Goal: Find specific page/section: Find specific page/section

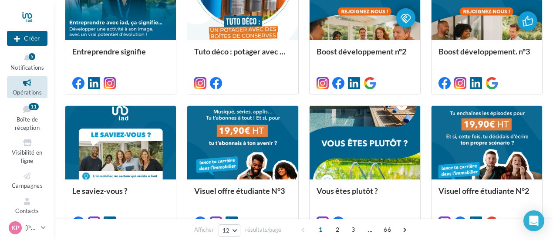
scroll to position [421, 0]
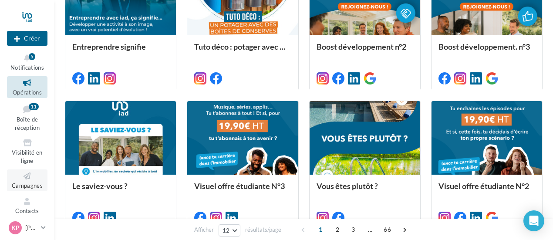
click at [24, 183] on span "Campagnes" at bounding box center [27, 185] width 31 height 7
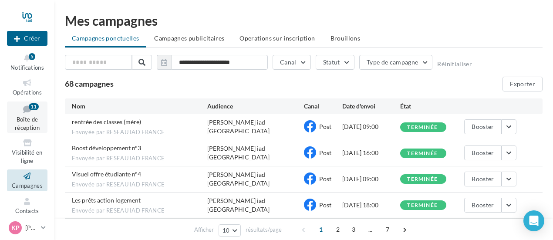
click at [27, 121] on span "Boîte de réception" at bounding box center [27, 123] width 25 height 15
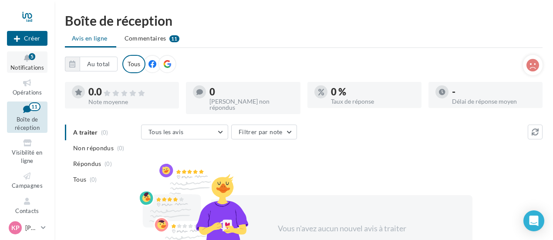
click at [22, 68] on span "Notifications" at bounding box center [27, 67] width 34 height 7
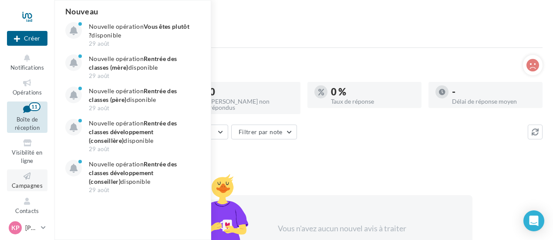
click at [19, 182] on span "Campagnes" at bounding box center [27, 185] width 31 height 7
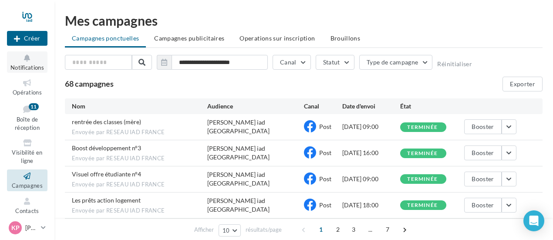
click at [27, 64] on span "Notifications" at bounding box center [27, 67] width 34 height 7
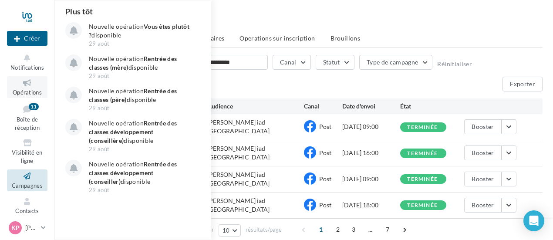
click at [22, 88] on icon at bounding box center [27, 83] width 35 height 10
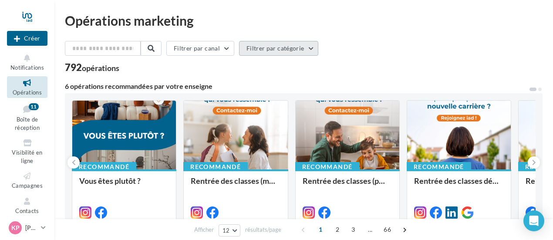
click at [309, 50] on button "Filtrer par catégorie" at bounding box center [278, 48] width 79 height 15
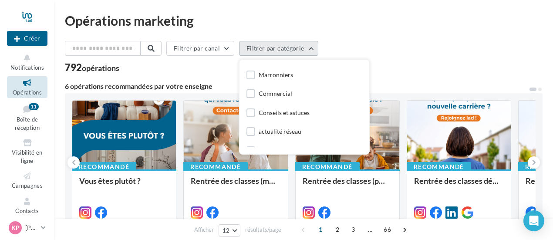
scroll to position [74, 0]
click at [316, 94] on div "Commercial" at bounding box center [305, 94] width 116 height 12
click at [289, 95] on div "Commercial" at bounding box center [276, 93] width 34 height 9
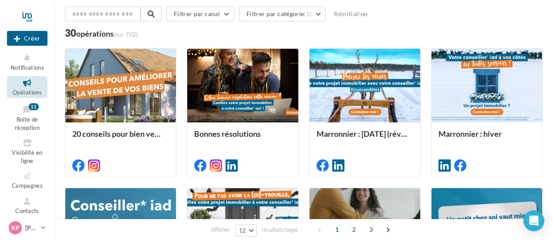
scroll to position [0, 0]
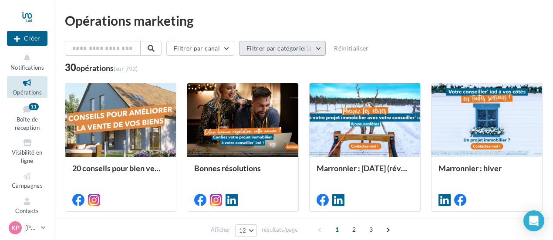
click at [299, 50] on button "Filtrer par catégorie (1)" at bounding box center [282, 48] width 87 height 15
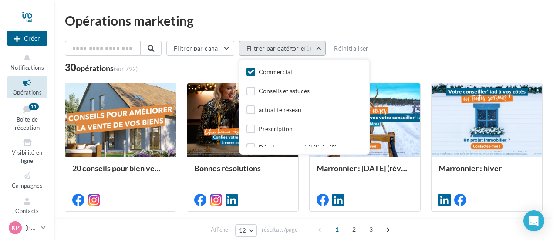
scroll to position [103, 0]
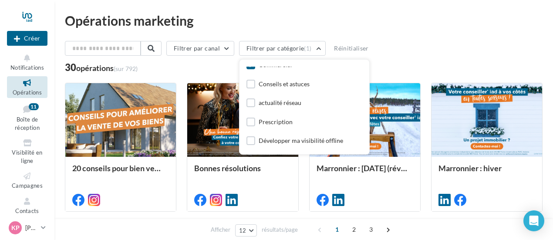
click at [256, 65] on div "Toutes les catégories Développer ma visibilité online Générer plus de contacts …" at bounding box center [305, 107] width 130 height 95
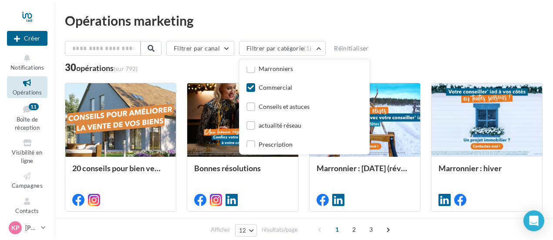
click at [254, 88] on icon at bounding box center [251, 88] width 6 height 6
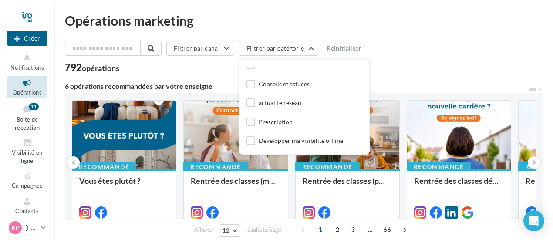
click at [275, 126] on div "Prescription" at bounding box center [276, 122] width 34 height 9
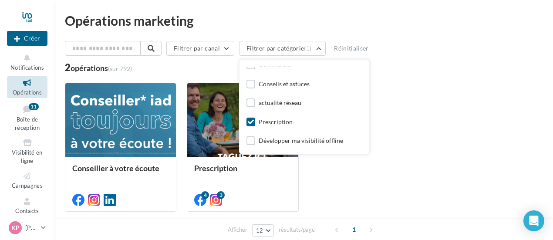
click at [487, 160] on div "Conseiller à votre écoute Prescription 4 3" at bounding box center [304, 147] width 478 height 129
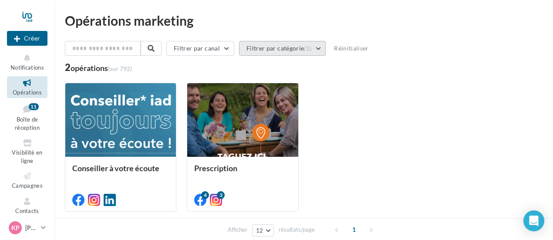
click at [297, 48] on button "Filtrer par catégorie (1)" at bounding box center [282, 48] width 87 height 15
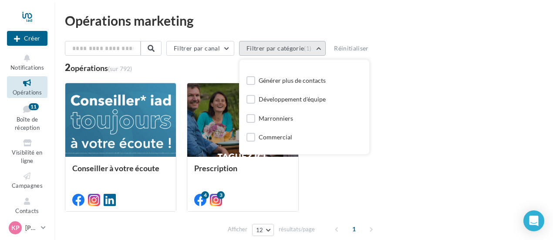
scroll to position [29, 0]
click at [253, 78] on label at bounding box center [251, 81] width 9 height 9
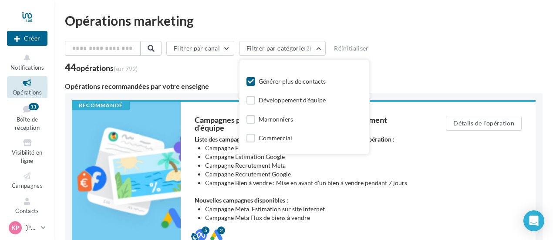
scroll to position [0, 0]
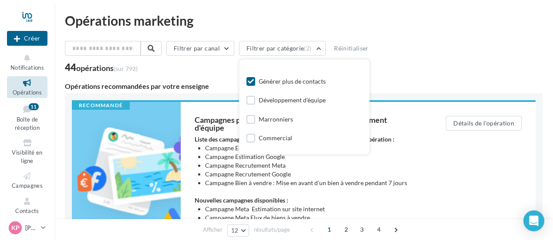
click at [254, 80] on icon at bounding box center [251, 81] width 6 height 6
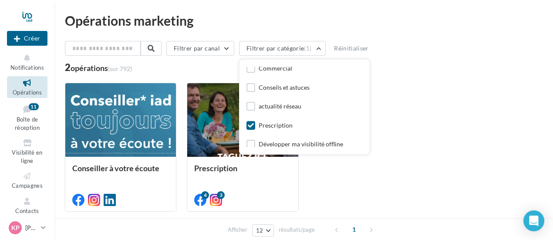
scroll to position [103, 0]
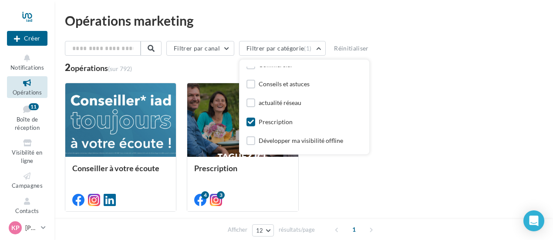
click at [254, 122] on icon at bounding box center [251, 122] width 6 height 6
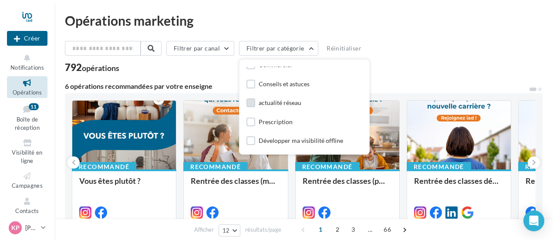
click at [255, 102] on label at bounding box center [251, 102] width 9 height 9
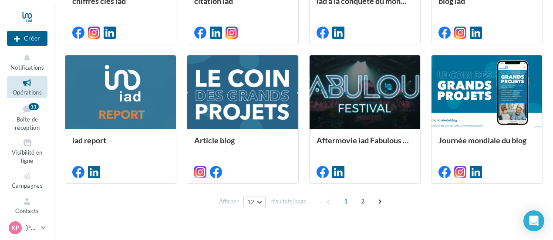
scroll to position [322, 0]
